Goal: Information Seeking & Learning: Learn about a topic

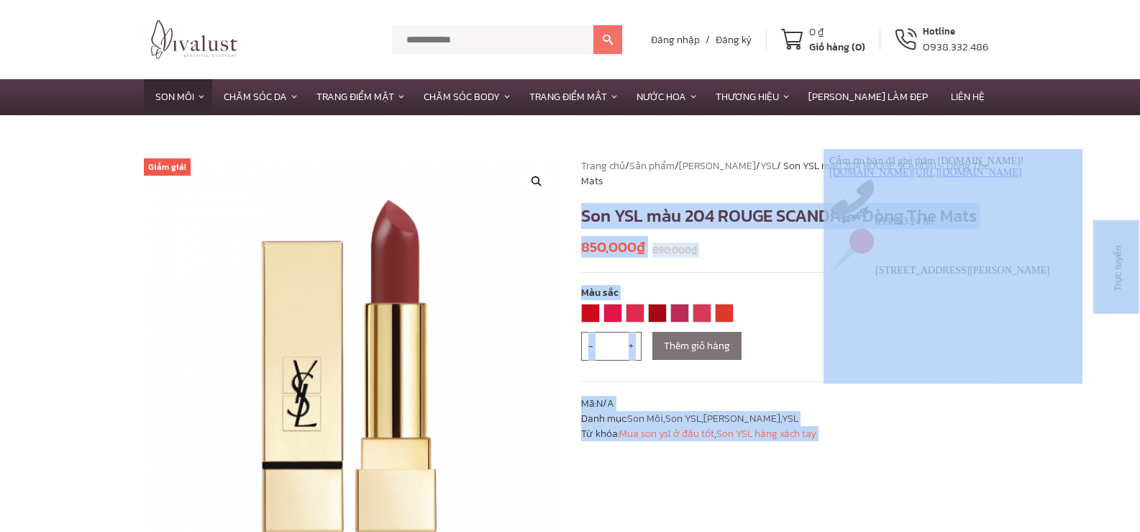
drag, startPoint x: 1406, startPoint y: 363, endPoint x: 978, endPoint y: 217, distance: 452.9
click at [939, 468] on div "**********" at bounding box center [788, 404] width 437 height 493
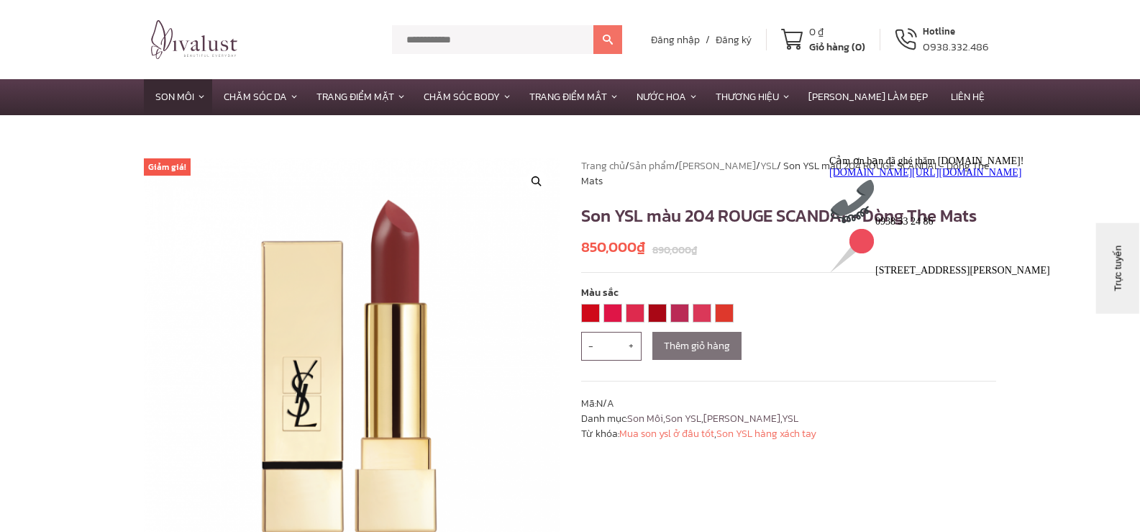
drag, startPoint x: 1070, startPoint y: 165, endPoint x: 1476, endPoint y: 360, distance: 450.7
click at [829, 154] on icon "Thu hút chú ý đến tính năng trò chuyện" at bounding box center [829, 154] width 0 height 0
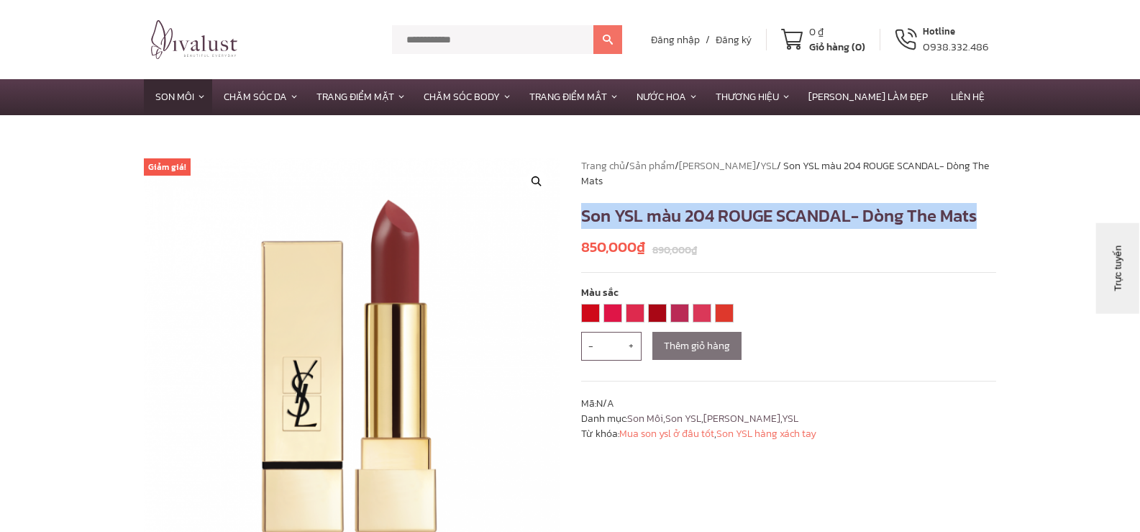
drag, startPoint x: 601, startPoint y: 214, endPoint x: 982, endPoint y: 214, distance: 381.2
click at [982, 214] on h1 "Son YSL màu 204 ROUGE SCANDAL- Dòng The Mats" at bounding box center [789, 216] width 416 height 26
copy h1 "Son YSL màu 204 ROUGE SCANDAL- Dòng The Mats"
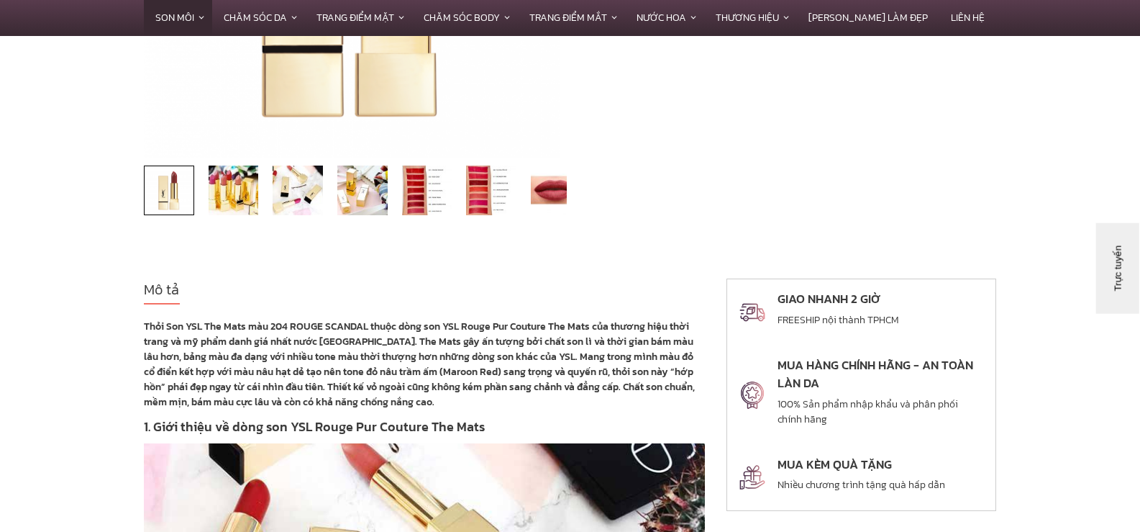
scroll to position [432, 0]
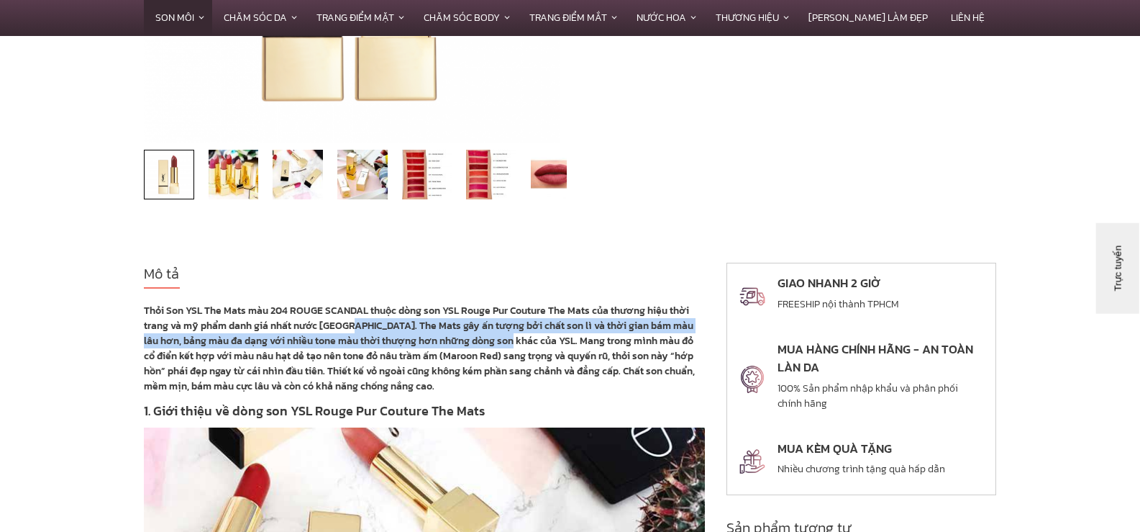
drag, startPoint x: 350, startPoint y: 324, endPoint x: 510, endPoint y: 344, distance: 161.6
click at [510, 344] on strong "Thỏi Son YSL The Mats màu 204 ROUGE SCANDAL thuộc dòng son YSL Rouge Pur Coutur…" at bounding box center [419, 348] width 551 height 91
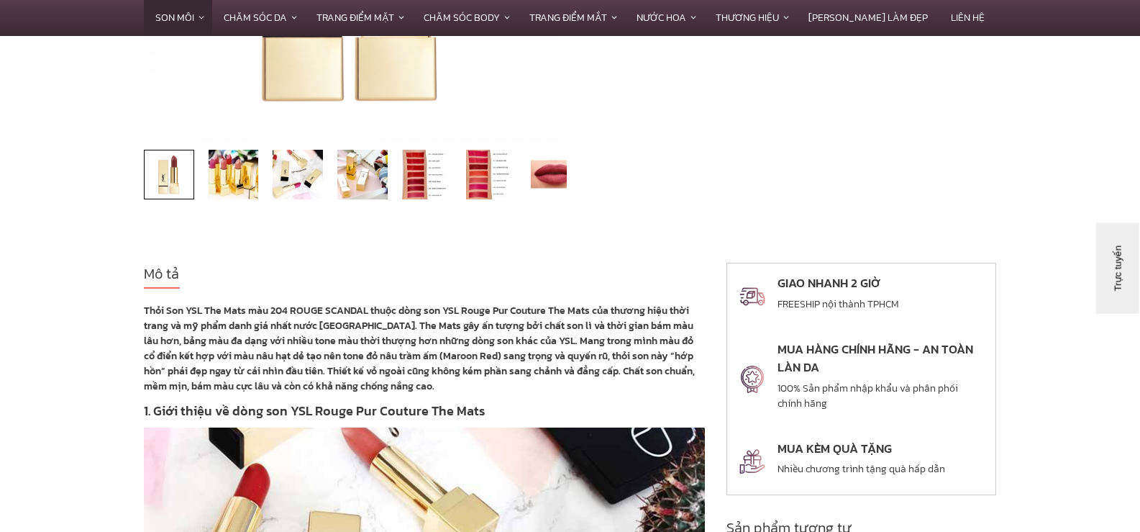
click at [558, 361] on strong "Thỏi Son YSL The Mats màu 204 ROUGE SCANDAL thuộc dòng son YSL Rouge Pur Coutur…" at bounding box center [419, 348] width 551 height 91
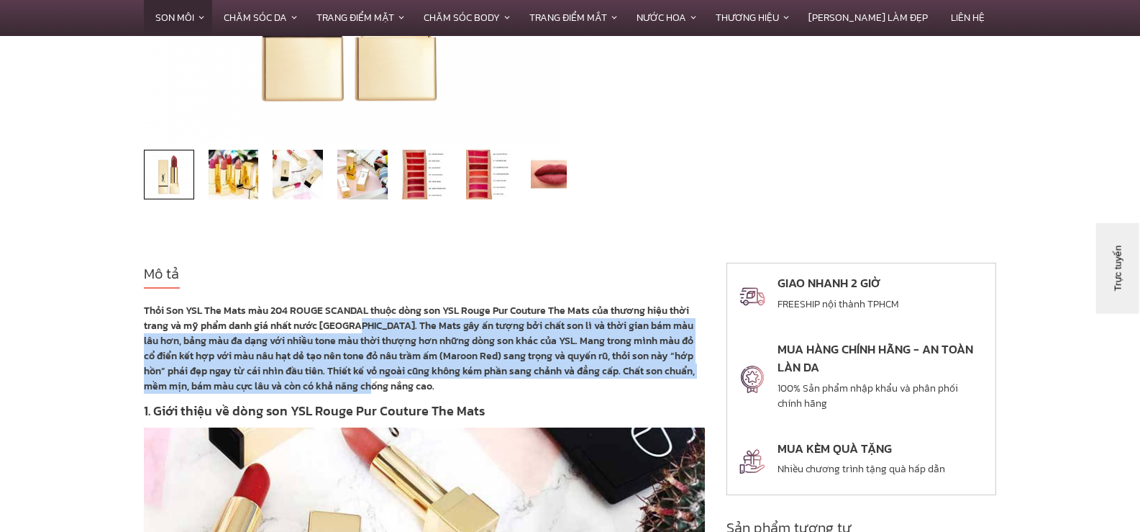
drag, startPoint x: 353, startPoint y: 324, endPoint x: 425, endPoint y: 386, distance: 94.4
click at [425, 386] on p "Thỏi Son YSL The Mats màu 204 ROUGE SCANDAL thuộc dòng son YSL Rouge Pur Coutur…" at bounding box center [424, 348] width 561 height 91
click at [411, 345] on strong "Thỏi Son YSL The Mats màu 204 ROUGE SCANDAL thuộc dòng son YSL Rouge Pur Coutur…" at bounding box center [419, 348] width 551 height 91
drag, startPoint x: 347, startPoint y: 324, endPoint x: 400, endPoint y: 383, distance: 80.0
click at [400, 383] on p "Thỏi Son YSL The Mats màu 204 ROUGE SCANDAL thuộc dòng son YSL Rouge Pur Coutur…" at bounding box center [424, 348] width 561 height 91
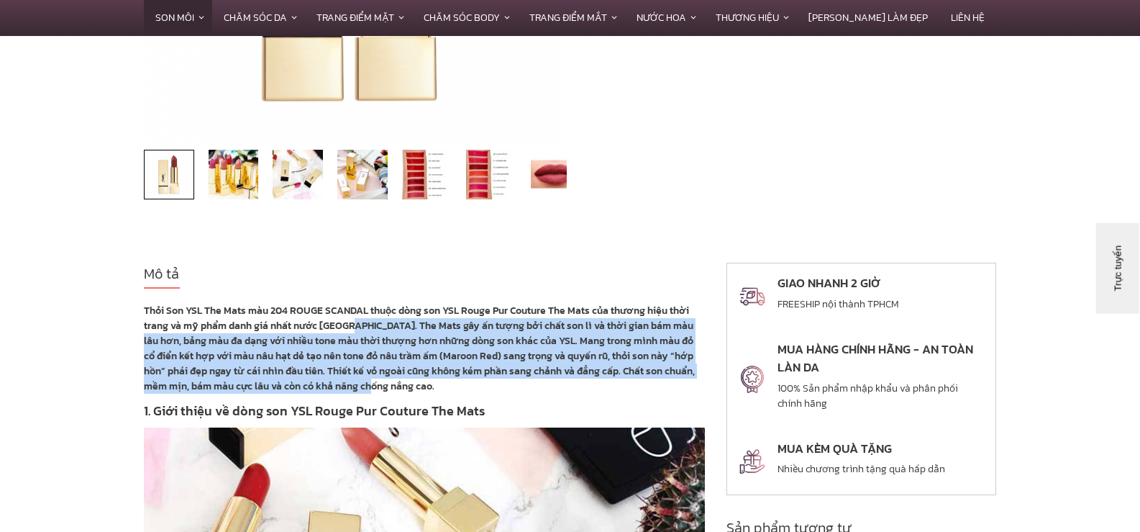
copy strong "The Mats gây ấn tượng bởi chất son lì và thời gian bám màu lâu hơn, bảng màu đa…"
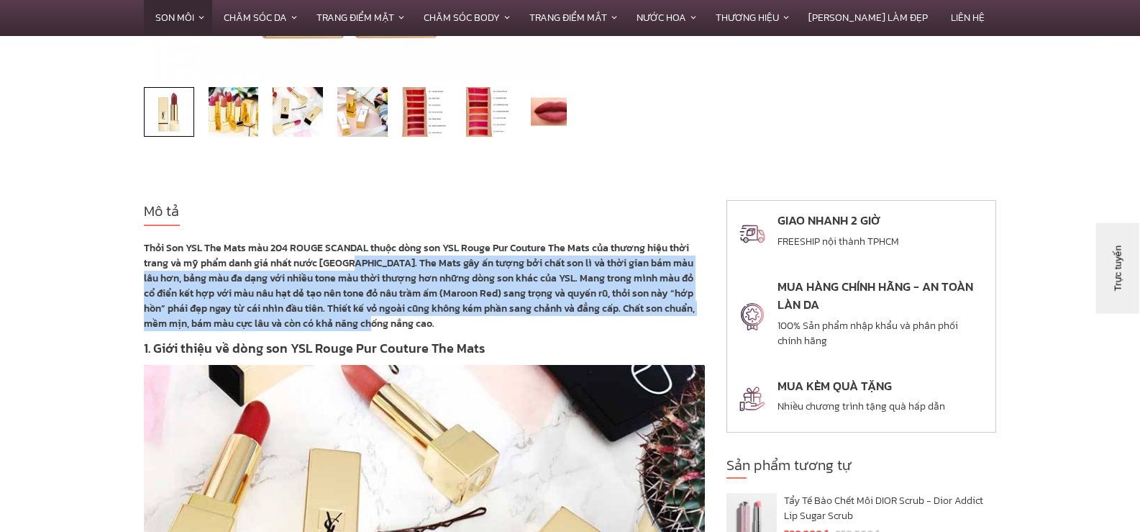
scroll to position [575, 0]
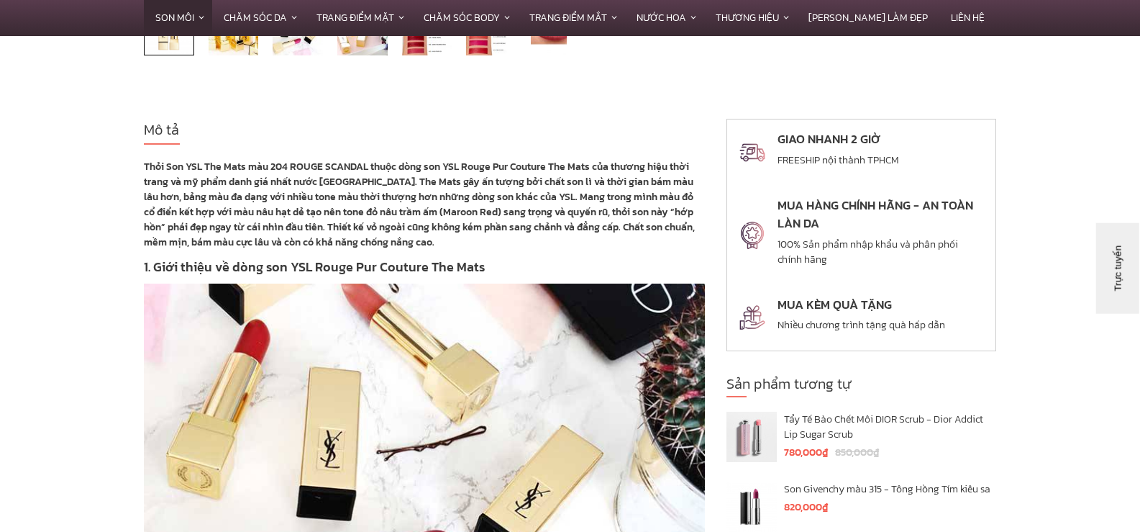
click at [517, 265] on h3 "1. Giới thiệu về dòng son YSL Rouge Pur Couture The Mats" at bounding box center [424, 266] width 561 height 19
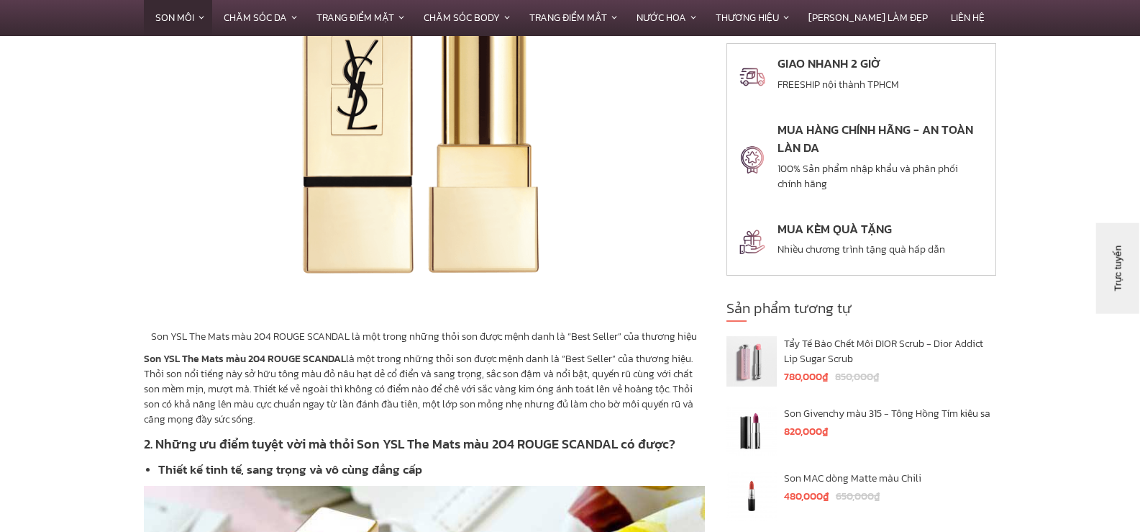
scroll to position [1582, 0]
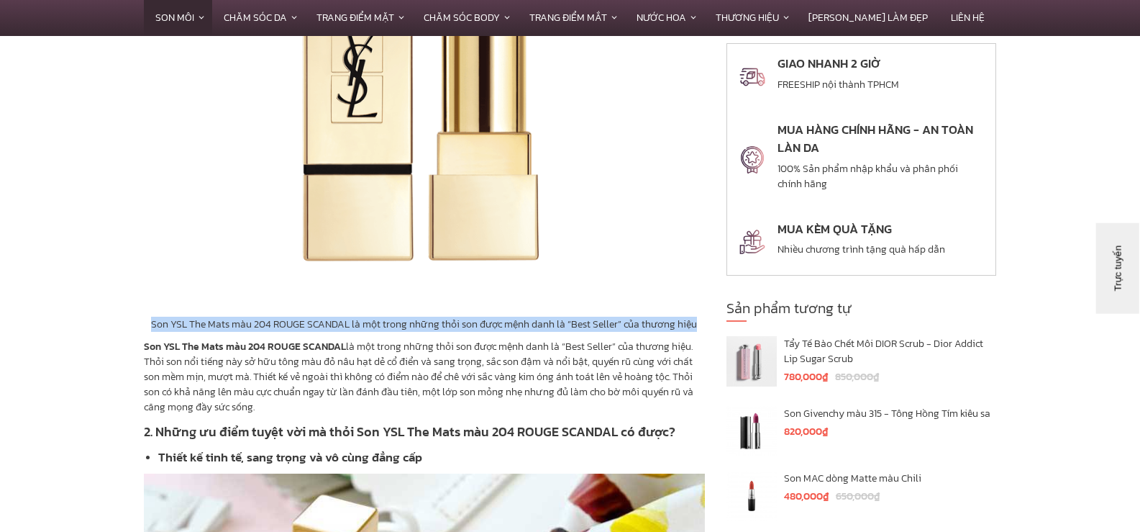
drag, startPoint x: 161, startPoint y: 322, endPoint x: 703, endPoint y: 322, distance: 541.6
click at [703, 322] on p "Son YSL The Mats màu 204 ROUGE SCANDAL là một trong những thỏi son được mệnh da…" at bounding box center [424, 323] width 561 height 15
copy p "Son YSL The Mats màu 204 ROUGE SCANDAL là một trong những thỏi son được mệnh da…"
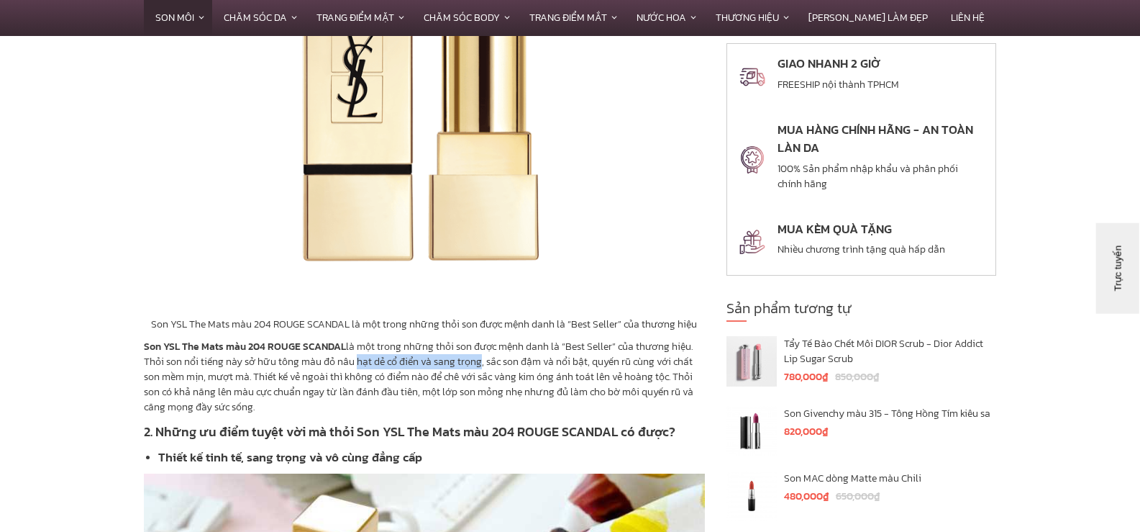
drag, startPoint x: 357, startPoint y: 360, endPoint x: 480, endPoint y: 357, distance: 123.1
click at [480, 357] on p "Son YSL The Mats màu 204 ROUGE SCANDAL là một trong những thỏi son được mệnh da…" at bounding box center [424, 377] width 561 height 76
copy p "hạt dẻ cổ điển và sang trọng"
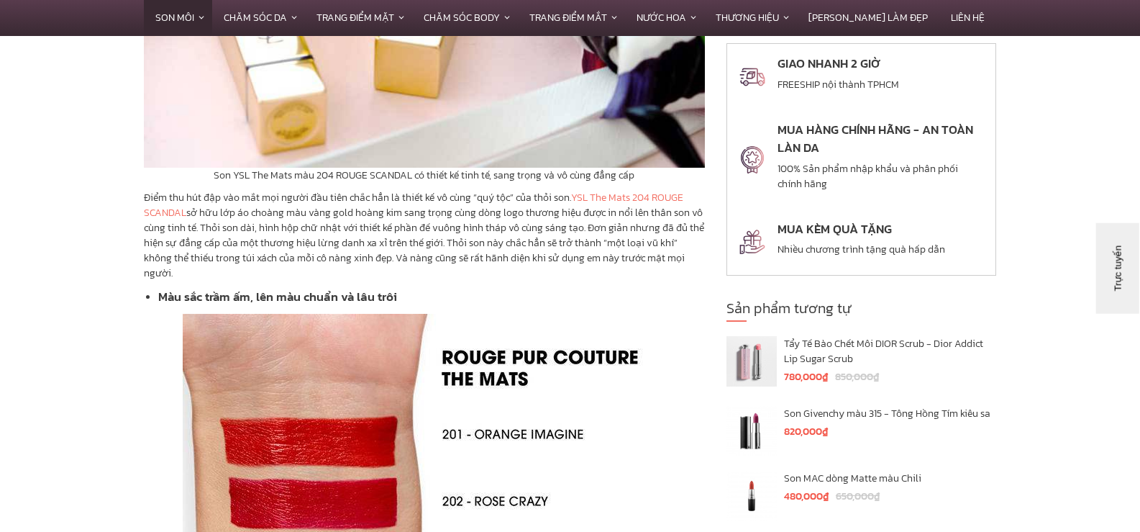
scroll to position [2158, 0]
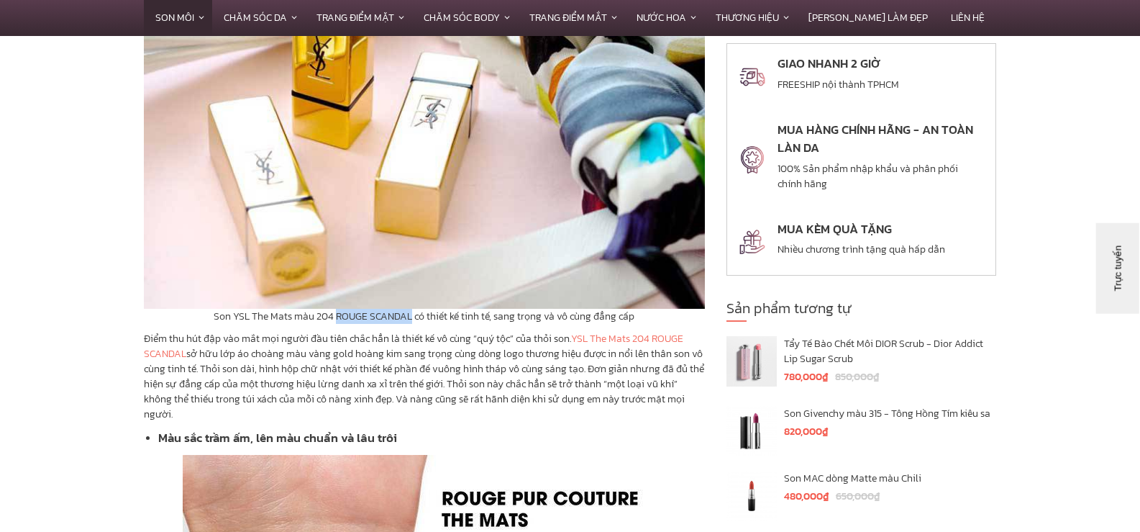
drag, startPoint x: 338, startPoint y: 315, endPoint x: 411, endPoint y: 311, distance: 72.7
click at [411, 311] on p "Son YSL The Mats màu 204 ROUGE SCANDAL có thiết kế tinh tế, sang trọng và vô cù…" at bounding box center [424, 316] width 561 height 15
copy p "ROUGE SCANDAL"
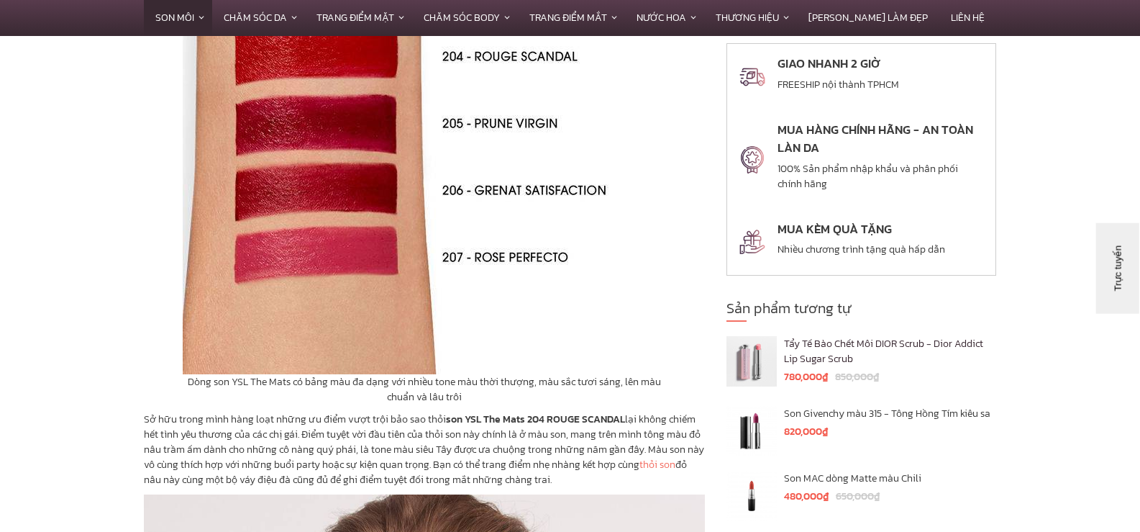
scroll to position [3165, 0]
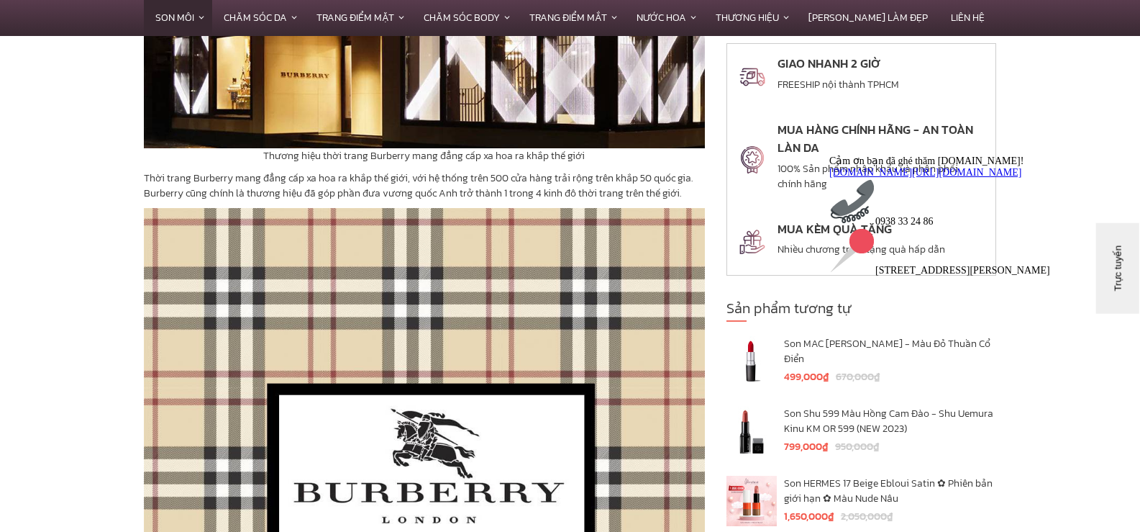
scroll to position [1726, 0]
